Goal: Task Accomplishment & Management: Use online tool/utility

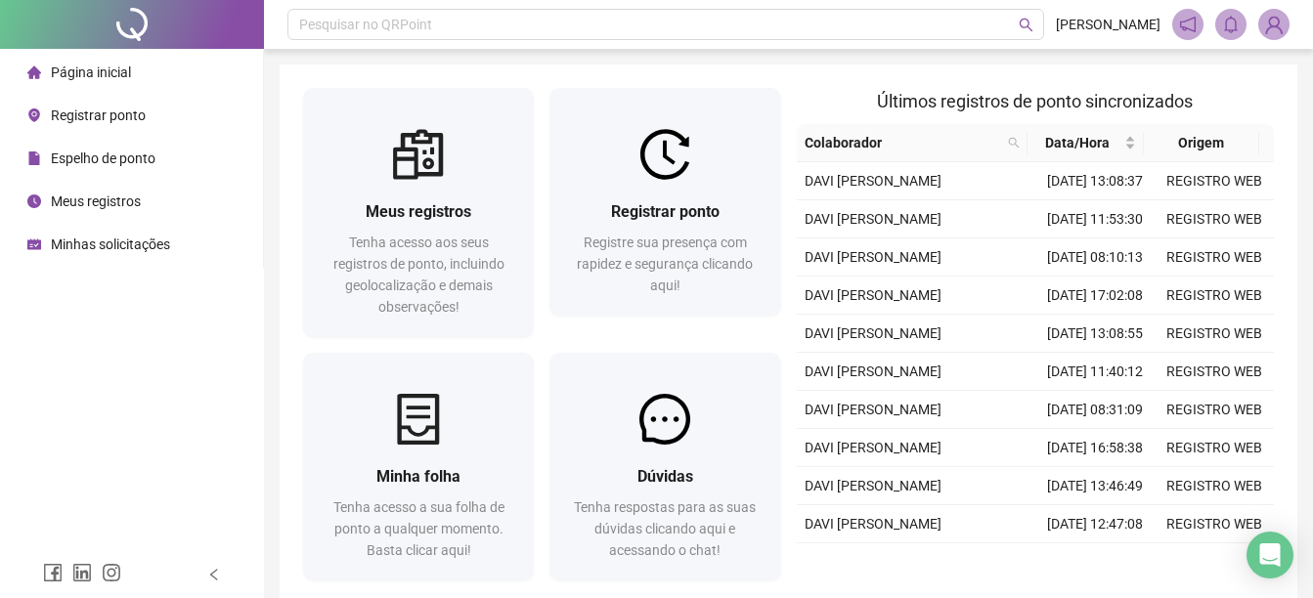
click at [81, 117] on span "Registrar ponto" at bounding box center [98, 116] width 95 height 16
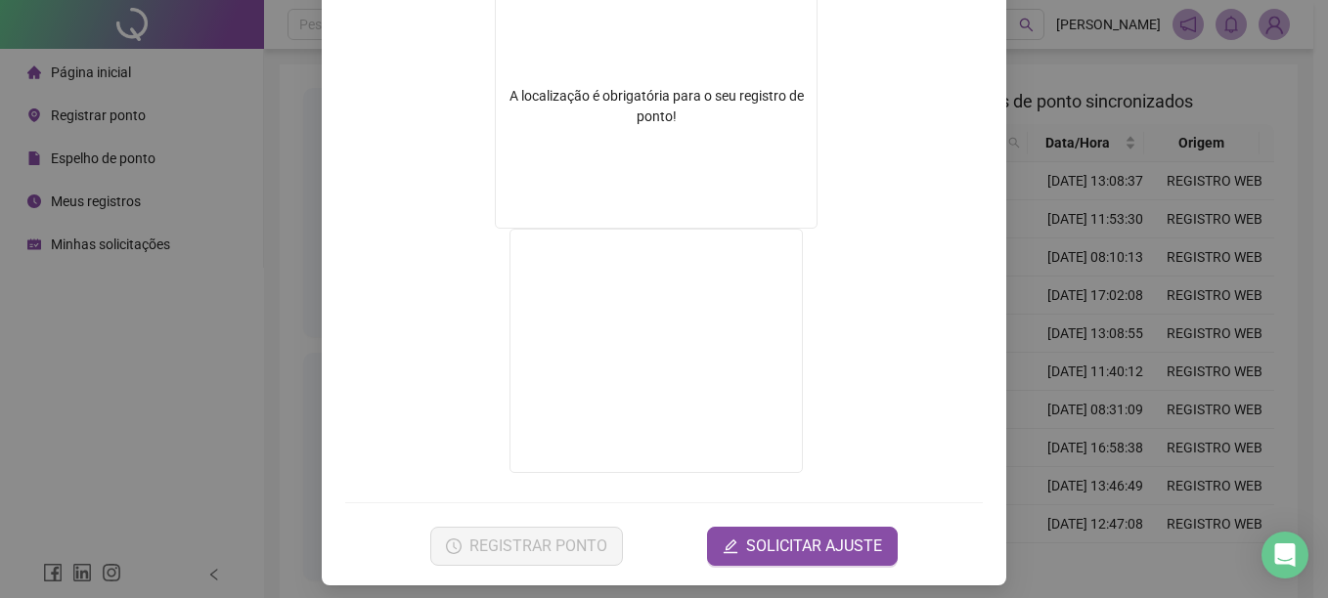
scroll to position [345, 0]
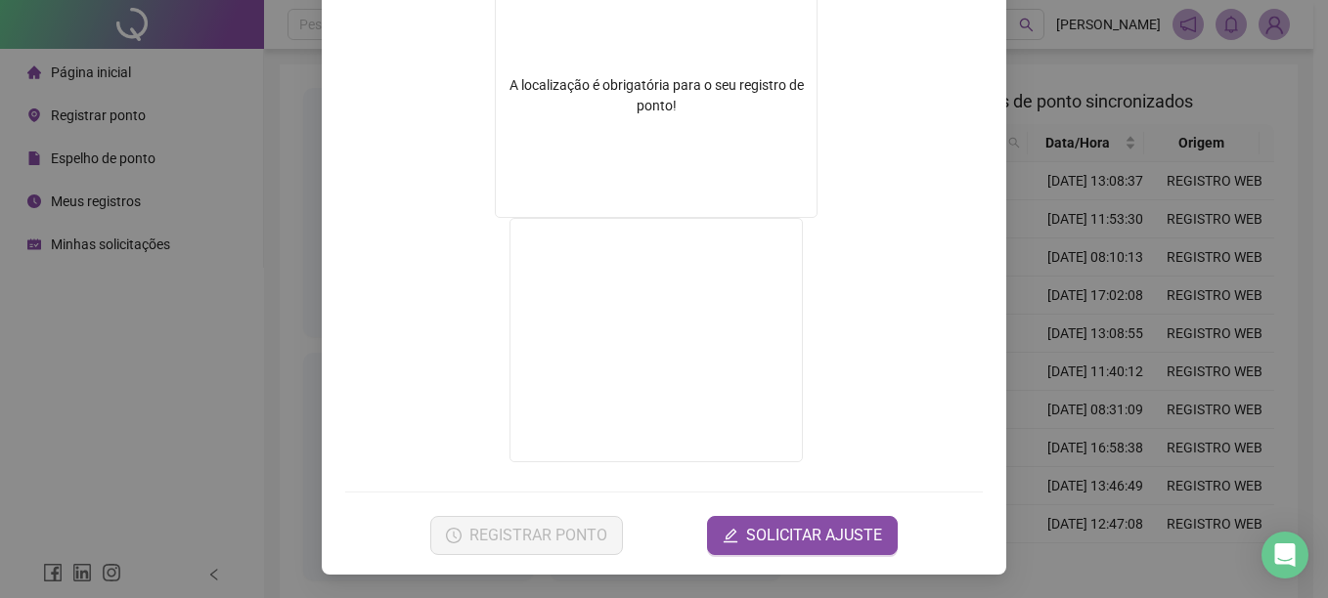
click at [1159, 301] on div "Registro de ponto web 17:11:47 Empregador : GESTAO NEXXO LTDA Colaborador : DAV…" at bounding box center [664, 299] width 1328 height 598
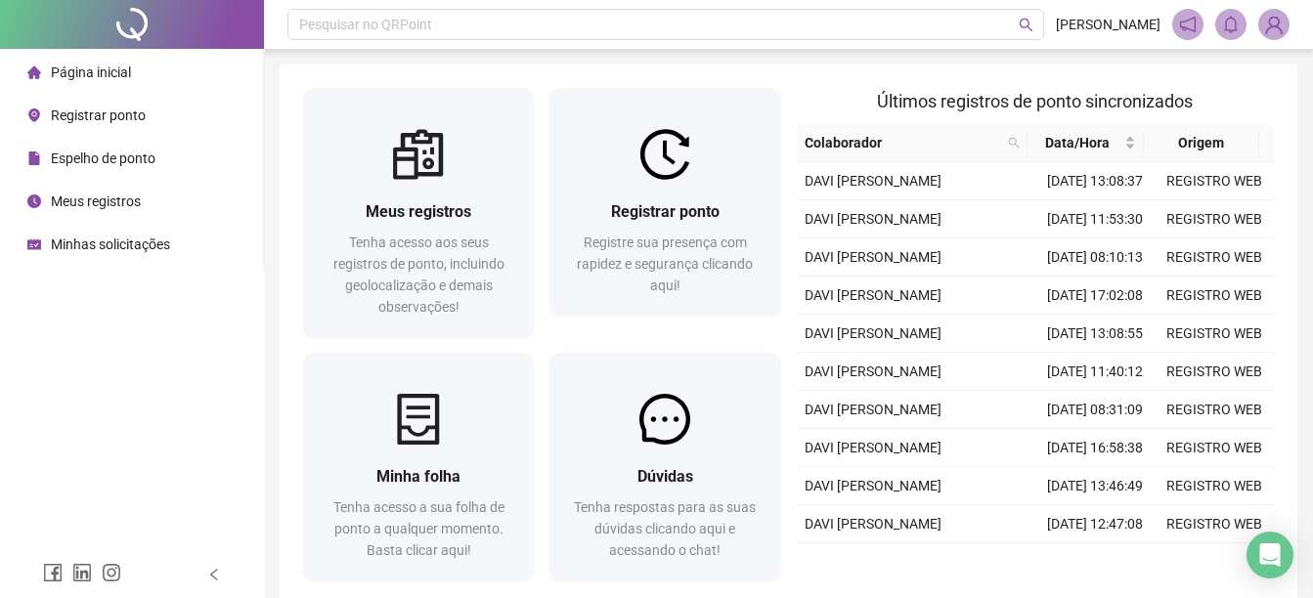
click at [64, 115] on span "Registrar ponto" at bounding box center [98, 116] width 95 height 16
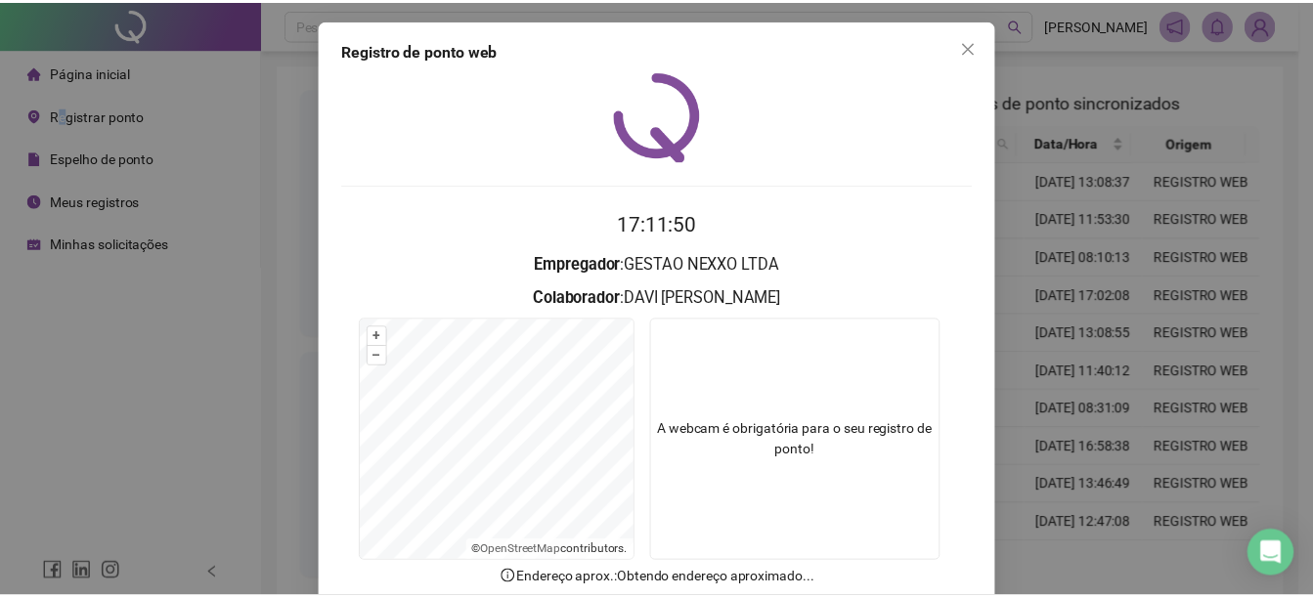
scroll to position [122, 0]
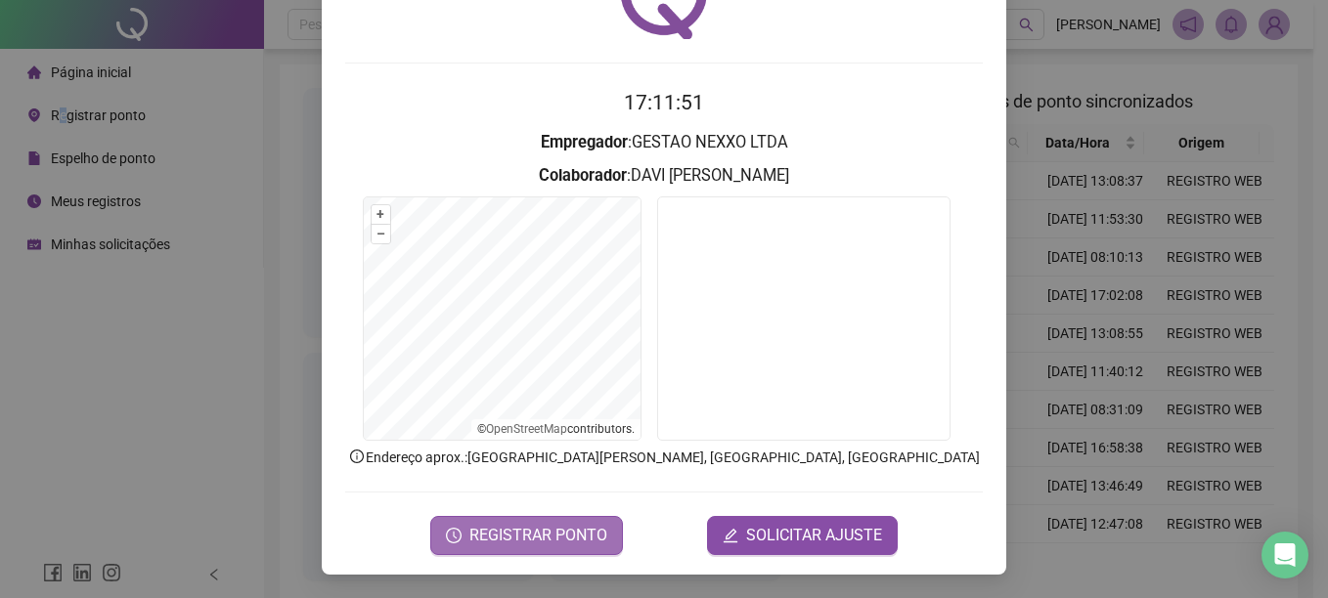
click at [547, 541] on span "REGISTRAR PONTO" at bounding box center [538, 535] width 138 height 23
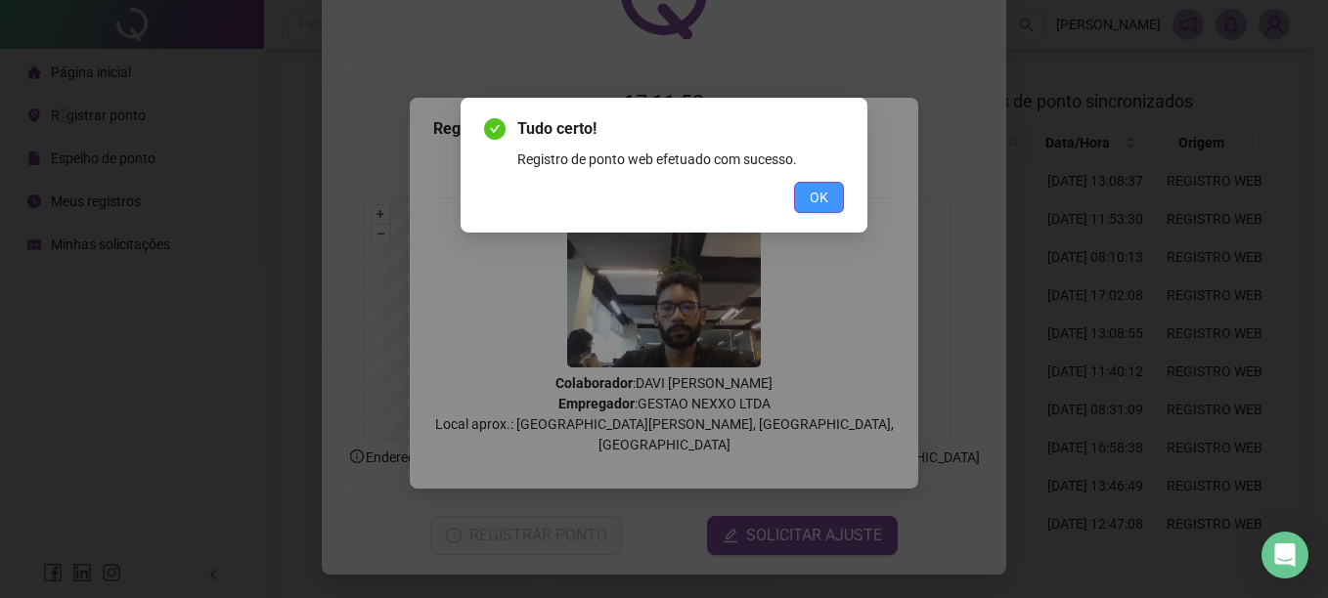
click at [815, 186] on button "OK" at bounding box center [819, 197] width 50 height 31
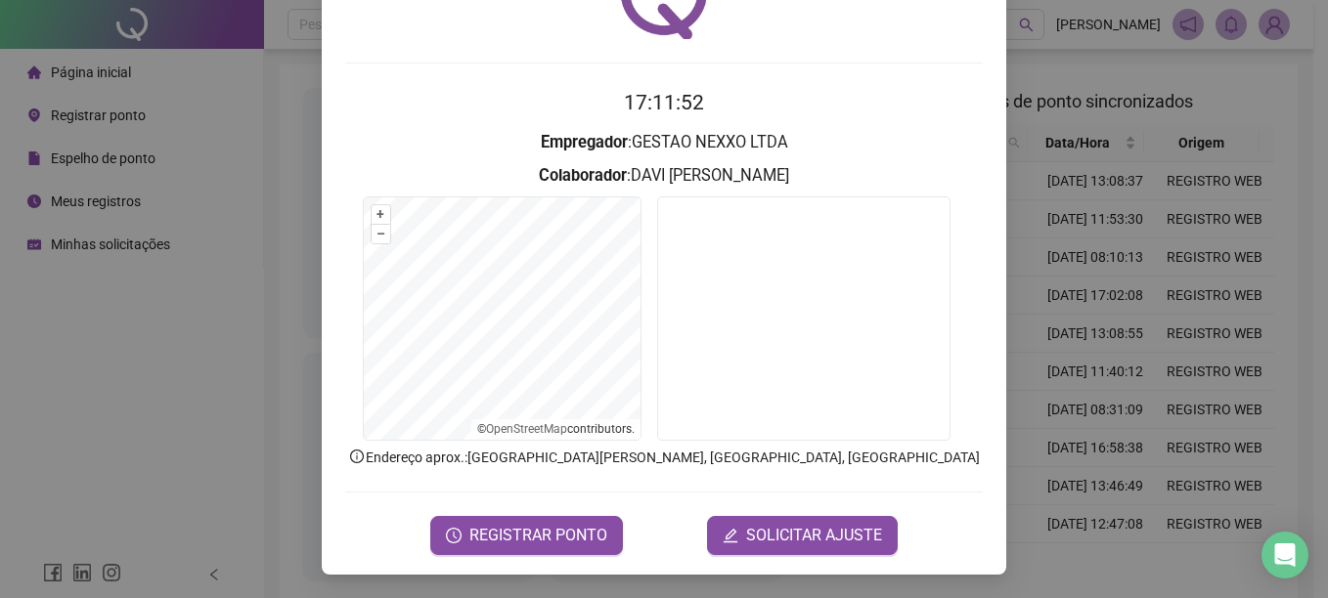
click at [1161, 289] on div "Registro de ponto web 17:11:52 Empregador : GESTAO NEXXO LTDA Colaborador : DAV…" at bounding box center [664, 299] width 1328 height 598
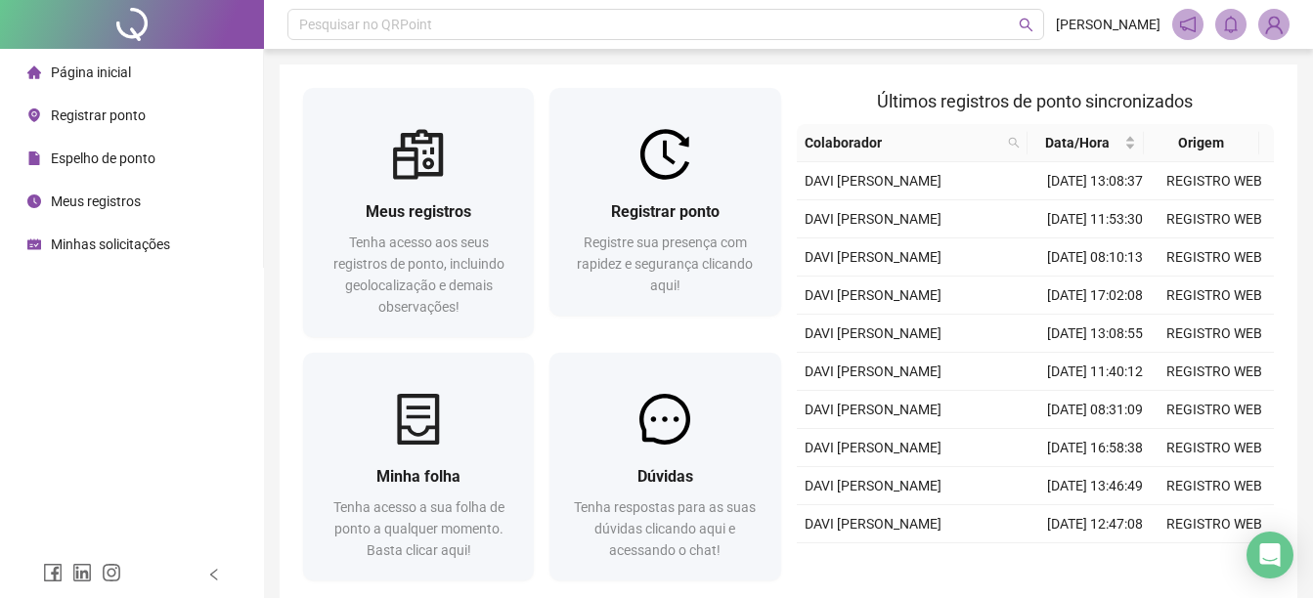
click at [96, 337] on div "Página inicial Registrar ponto Espelho de ponto Meus registros Minhas solicitaç…" at bounding box center [132, 275] width 264 height 551
